Goal: Task Accomplishment & Management: Manage account settings

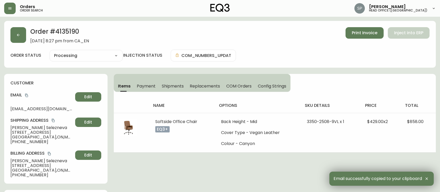
select select "PROCESSING"
click at [11, 42] on button "button" at bounding box center [18, 35] width 16 height 16
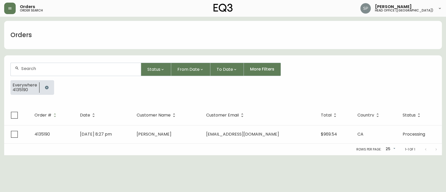
click at [44, 67] on input "text" at bounding box center [78, 68] width 115 height 5
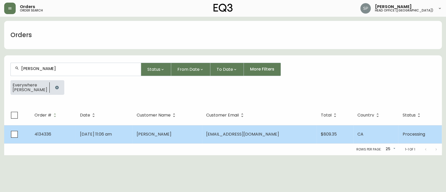
type input "[PERSON_NAME]"
click at [133, 137] on td "[DATE] 11:06 am" at bounding box center [104, 134] width 57 height 18
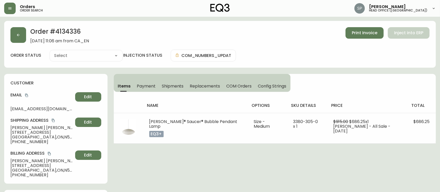
type input "Processing"
select select "PROCESSING"
drag, startPoint x: 177, startPoint y: 83, endPoint x: 237, endPoint y: 88, distance: 60.3
click at [177, 83] on span "Shipments" at bounding box center [173, 85] width 22 height 5
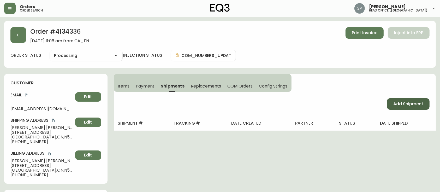
click at [407, 104] on span "Add Shipment" at bounding box center [409, 104] width 30 height 6
select select "PENDING"
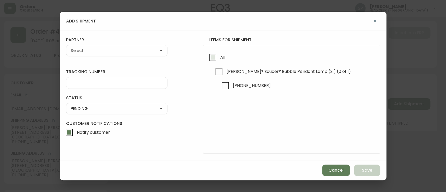
drag, startPoint x: 215, startPoint y: 59, endPoint x: 126, endPoint y: 52, distance: 89.1
click at [214, 59] on input "All" at bounding box center [213, 57] width 12 height 12
checkbox input "true"
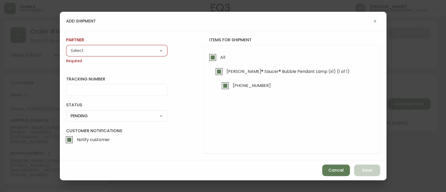
click at [114, 49] on select "A Move to Remember LLC ABF Freight Alero [PERSON_NAME] Canada Post Canpar Expre…" at bounding box center [116, 51] width 101 height 8
select select "cjy0azlp7022m0154ggb7toyk"
click at [66, 47] on select "A Move to Remember LLC ABF Freight Alero [PERSON_NAME] Canada Post Canpar Expre…" at bounding box center [116, 51] width 101 height 8
type input "[PERSON_NAME]"
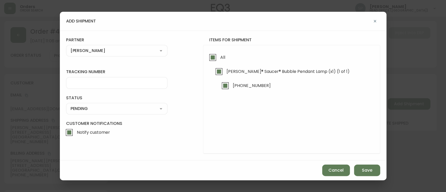
click at [91, 81] on input "tracking number" at bounding box center [117, 82] width 92 height 5
paste input "0001436297"
type input "0001436297"
click at [86, 108] on select "SHIPPED PENDING CANCELLED" at bounding box center [116, 109] width 101 height 8
click at [66, 105] on select "SHIPPED PENDING CANCELLED" at bounding box center [116, 109] width 101 height 8
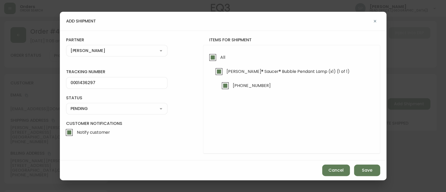
select select "PENDING"
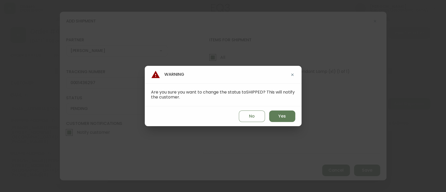
click at [295, 115] on div "No Yes" at bounding box center [223, 116] width 157 height 20
click at [289, 118] on button "Yes" at bounding box center [282, 115] width 26 height 11
type input "SHIPPED"
select select "SHIPPED"
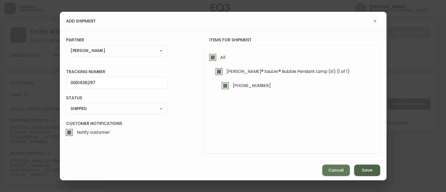
click at [369, 172] on span "Save" at bounding box center [367, 170] width 10 height 6
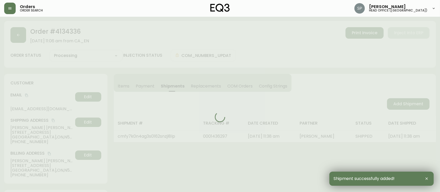
type input "Fully Shipped"
select select "FULLY_SHIPPED"
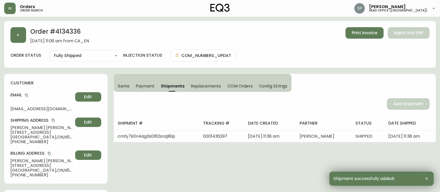
click at [68, 33] on h2 "Order # 4134336" at bounding box center [59, 32] width 59 height 11
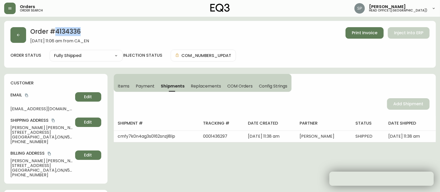
copy h2 "4134336"
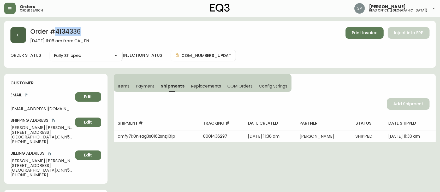
click at [17, 35] on icon "button" at bounding box center [18, 35] width 3 height 3
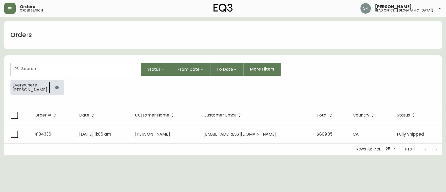
click at [54, 62] on form "Status From Date To Date More Filters Everywhere [PERSON_NAME]" at bounding box center [222, 80] width 437 height 49
click at [59, 69] on input "text" at bounding box center [78, 68] width 115 height 5
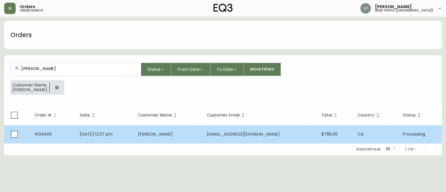
type input "[PERSON_NAME]"
click at [172, 139] on td "[PERSON_NAME]" at bounding box center [167, 134] width 69 height 18
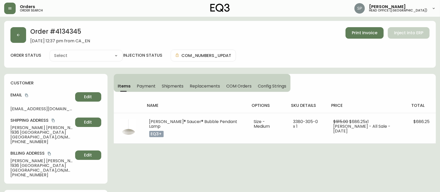
type input "Processing"
select select "PROCESSING"
click at [168, 81] on button "Shipments" at bounding box center [173, 85] width 28 height 11
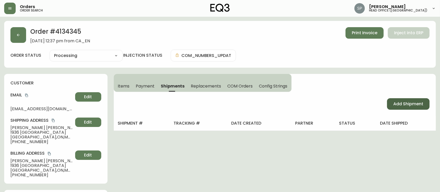
click at [397, 104] on span "Add Shipment" at bounding box center [409, 104] width 30 height 6
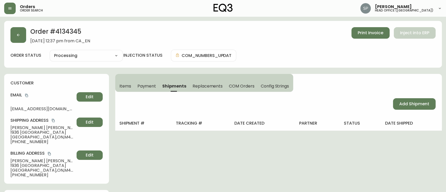
select select "PENDING"
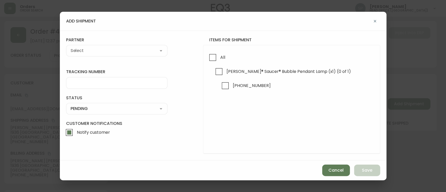
click at [105, 49] on select "A Move to Remember LLC ABF Freight Alero [PERSON_NAME] Canada Post Canpar Expre…" at bounding box center [116, 51] width 101 height 8
select select "cjy0azlp7022m0154ggb7toyk"
click at [66, 47] on select "A Move to Remember LLC ABF Freight Alero [PERSON_NAME] Canada Post Canpar Expre…" at bounding box center [116, 51] width 101 height 8
type input "[PERSON_NAME]"
click at [98, 79] on div at bounding box center [116, 83] width 101 height 12
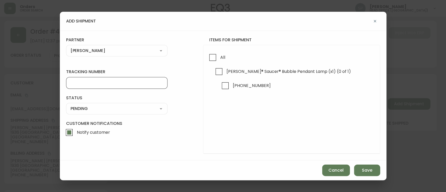
paste input "0001436299"
type input "0001436299"
click at [85, 112] on select "SHIPPED PENDING CANCELLED" at bounding box center [116, 109] width 101 height 8
click at [66, 105] on select "SHIPPED PENDING CANCELLED" at bounding box center [116, 109] width 101 height 8
select select "PENDING"
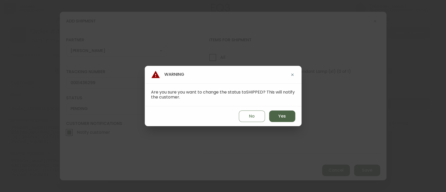
click at [289, 116] on button "Yes" at bounding box center [282, 115] width 26 height 11
type input "SHIPPED"
select select "SHIPPED"
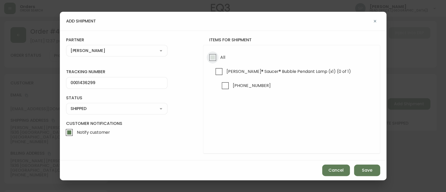
click at [216, 57] on input "All" at bounding box center [213, 57] width 12 height 12
checkbox input "true"
click at [371, 174] on button "Save" at bounding box center [367, 170] width 26 height 11
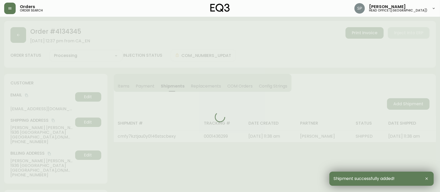
type input "Fully Shipped"
select select "FULLY_SHIPPED"
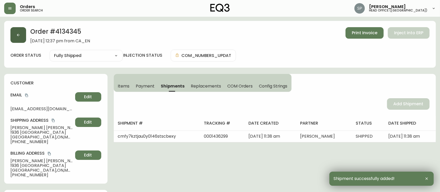
click at [23, 36] on button "button" at bounding box center [18, 35] width 16 height 16
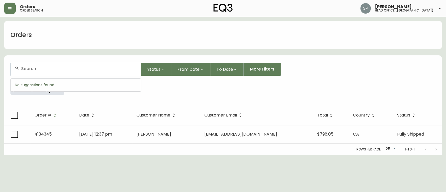
click at [44, 67] on input "text" at bounding box center [78, 68] width 115 height 5
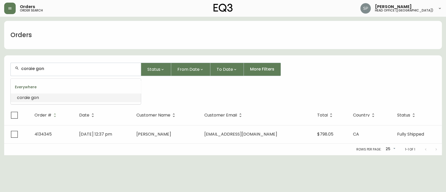
click at [31, 70] on input "coraie gon" at bounding box center [78, 68] width 115 height 5
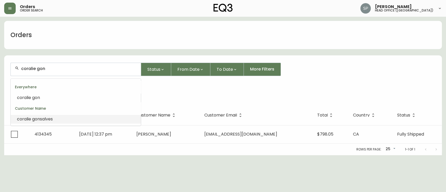
click at [41, 117] on span "salves" at bounding box center [46, 119] width 13 height 6
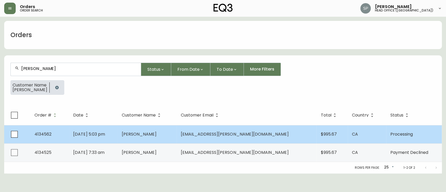
type input "[PERSON_NAME]"
click at [177, 133] on td "[PERSON_NAME]" at bounding box center [147, 134] width 59 height 18
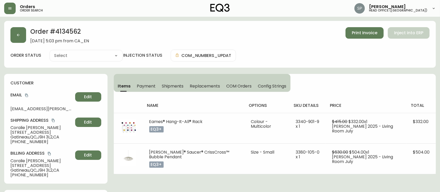
type input "Processing"
select select "PROCESSING"
click at [166, 84] on span "Shipments" at bounding box center [173, 85] width 22 height 5
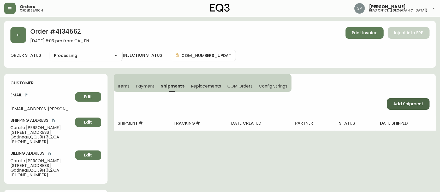
click at [400, 102] on span "Add Shipment" at bounding box center [409, 104] width 30 height 6
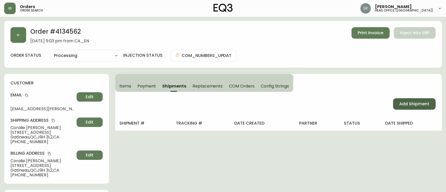
select select "PENDING"
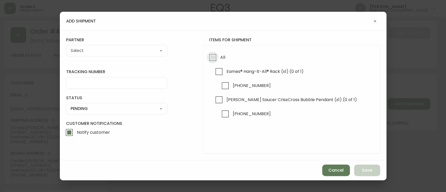
click at [210, 57] on input "All" at bounding box center [213, 57] width 12 height 12
checkbox input "true"
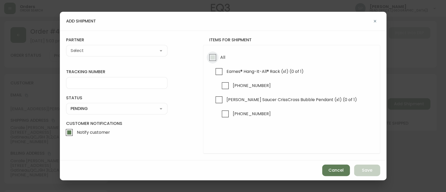
checkbox input "true"
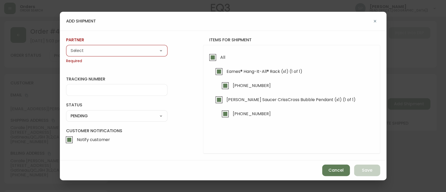
click at [108, 56] on div "A Move to Remember LLC ABF Freight Alero [PERSON_NAME] Canada Post Canpar Expre…" at bounding box center [116, 50] width 101 height 11
click at [105, 48] on select "A Move to Remember LLC ABF Freight Alero [PERSON_NAME] Canada Post Canpar Expre…" at bounding box center [116, 51] width 101 height 8
select select "cjy0azlp7022m0154ggb7toyk"
click at [66, 47] on select "A Move to Remember LLC ABF Freight Alero [PERSON_NAME] Canada Post Canpar Expre…" at bounding box center [116, 51] width 101 height 8
type input "[PERSON_NAME]"
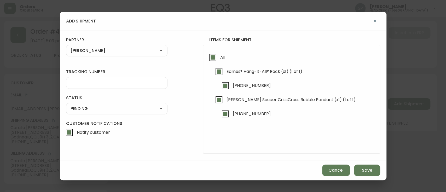
click at [91, 84] on input "tracking number" at bounding box center [117, 82] width 92 height 5
paste input "0001436300"
type input "0001436300"
click at [97, 101] on div "status PENDING SHIPPED PENDING CANCELLED" at bounding box center [116, 104] width 101 height 19
click at [93, 112] on select "SHIPPED PENDING CANCELLED" at bounding box center [116, 109] width 101 height 8
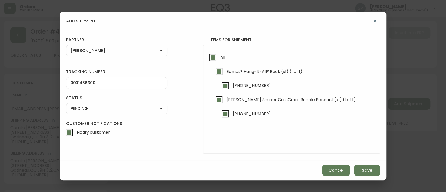
click at [66, 105] on select "SHIPPED PENDING CANCELLED" at bounding box center [116, 109] width 101 height 8
select select "PENDING"
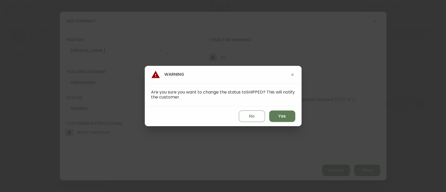
drag, startPoint x: 276, startPoint y: 120, endPoint x: 308, endPoint y: 125, distance: 32.3
click at [277, 119] on button "Yes" at bounding box center [282, 115] width 26 height 11
type input "SHIPPED"
select select "SHIPPED"
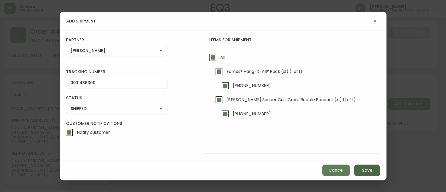
click at [365, 169] on span "Save" at bounding box center [367, 170] width 10 height 6
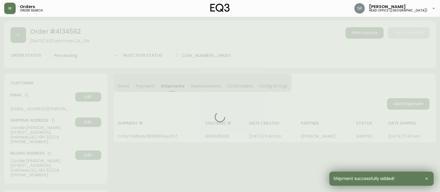
type input "Fully Shipped"
select select "FULLY_SHIPPED"
